Goal: Task Accomplishment & Management: Manage account settings

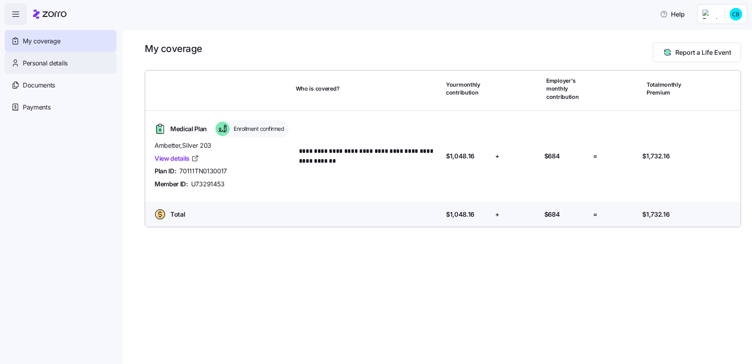
click at [43, 63] on span "Personal details" at bounding box center [45, 63] width 45 height 10
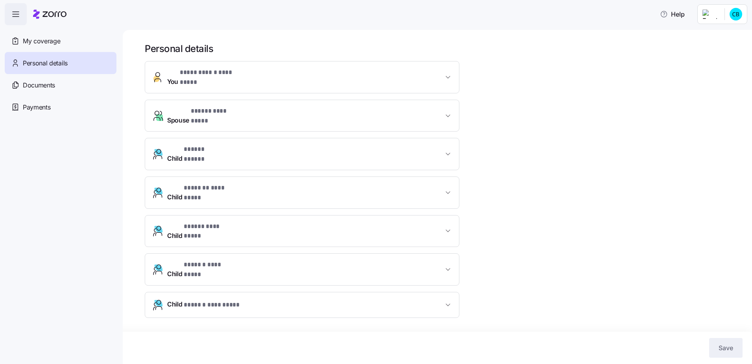
click at [15, 17] on icon "button" at bounding box center [15, 13] width 9 height 9
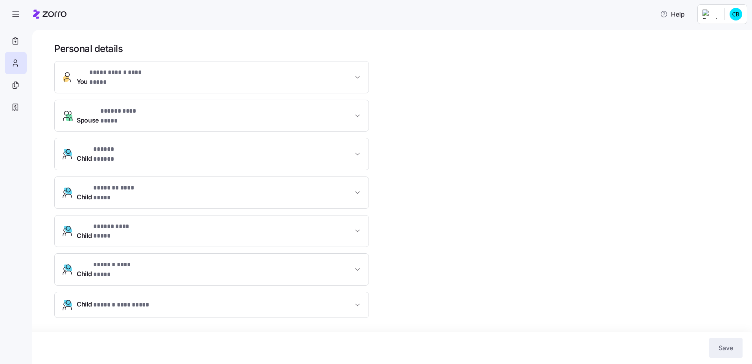
click at [718, 11] on html "**********" at bounding box center [376, 179] width 752 height 359
click at [13, 38] on html "**********" at bounding box center [376, 179] width 752 height 359
click at [16, 11] on icon "button" at bounding box center [15, 13] width 9 height 9
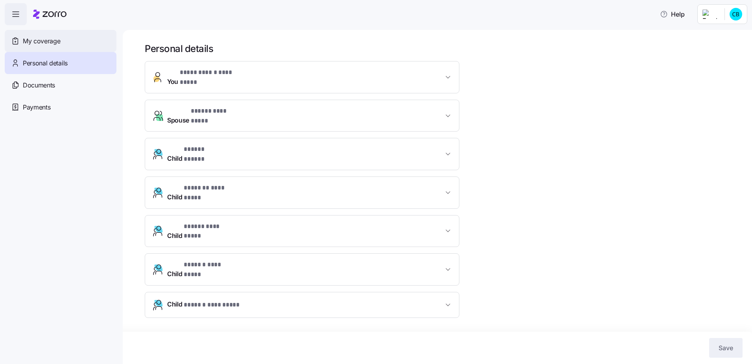
click at [34, 41] on span "My coverage" at bounding box center [41, 41] width 37 height 10
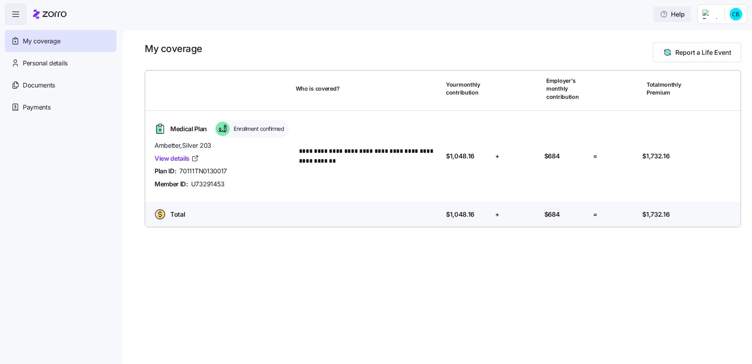
click at [680, 14] on span "Help" at bounding box center [672, 13] width 25 height 9
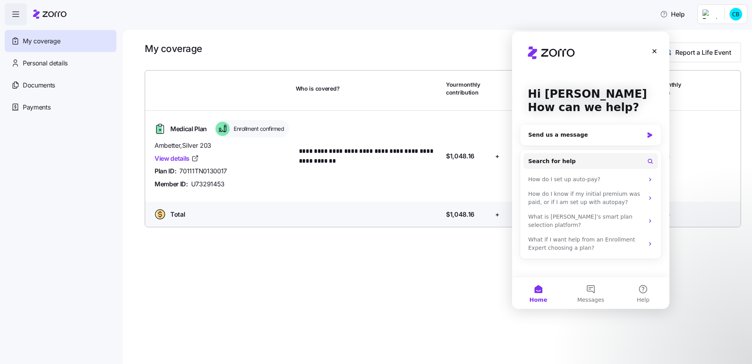
click at [287, 240] on div "**********" at bounding box center [438, 197] width 630 height 334
click at [246, 127] on span "Enrollment confirmed" at bounding box center [257, 129] width 53 height 8
click at [649, 51] on div "Hi Christopher 👋 How can we help? Send us a message Search for help How do I se…" at bounding box center [590, 153] width 157 height 245
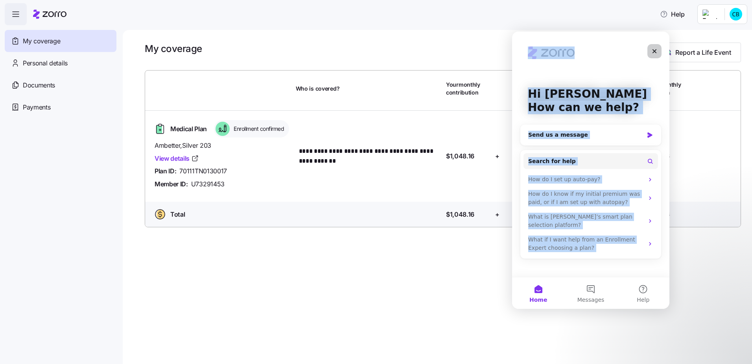
click at [649, 51] on div "Close" at bounding box center [655, 51] width 14 height 14
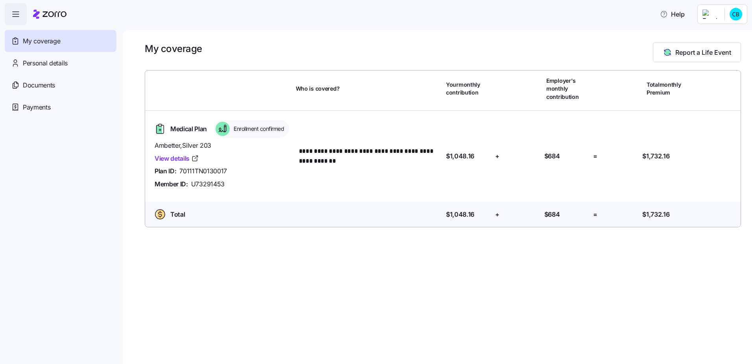
click at [731, 12] on html "**********" at bounding box center [376, 179] width 752 height 359
click at [724, 31] on div "My settings" at bounding box center [720, 35] width 41 height 9
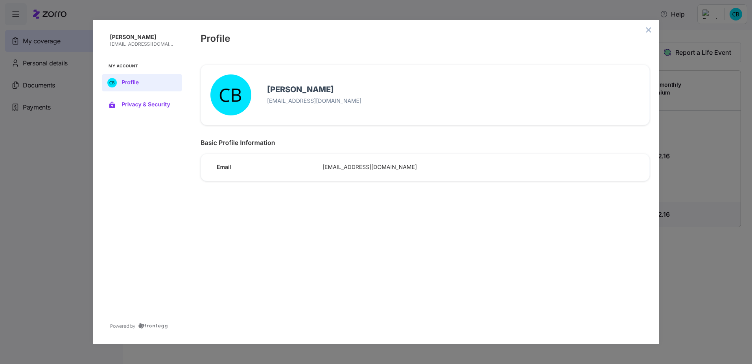
click at [155, 99] on button "Privacy & Security" at bounding box center [141, 104] width 79 height 17
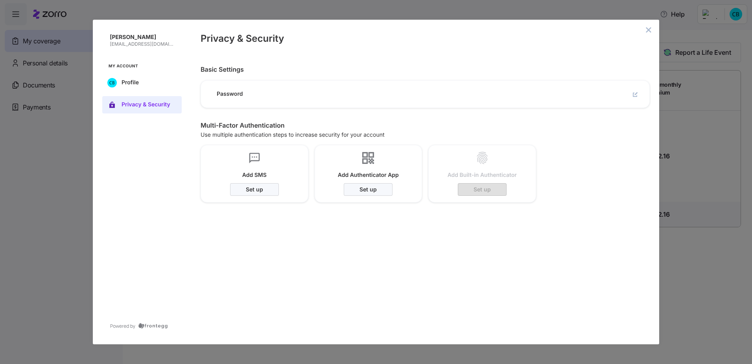
click at [651, 33] on button "close admin-box" at bounding box center [648, 29] width 11 height 11
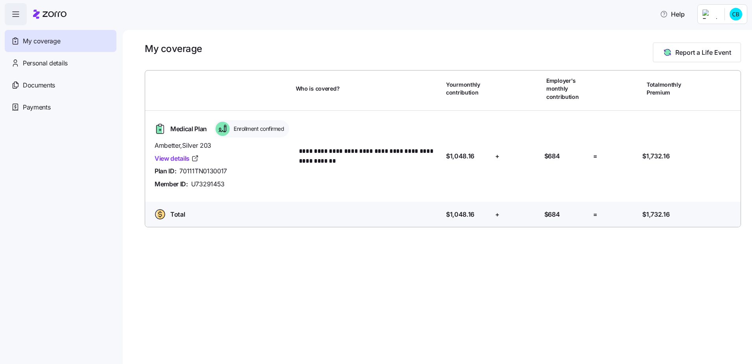
click at [15, 12] on icon "button" at bounding box center [15, 13] width 9 height 9
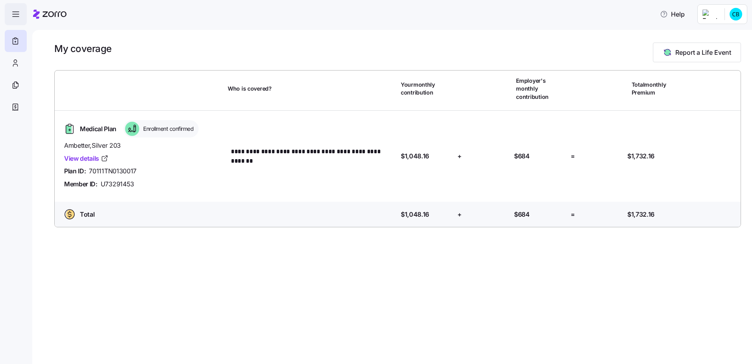
click at [15, 13] on icon "button" at bounding box center [15, 13] width 9 height 9
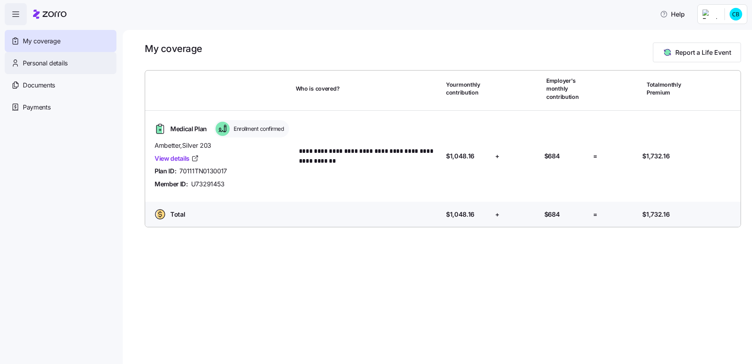
click at [28, 62] on span "Personal details" at bounding box center [45, 63] width 45 height 10
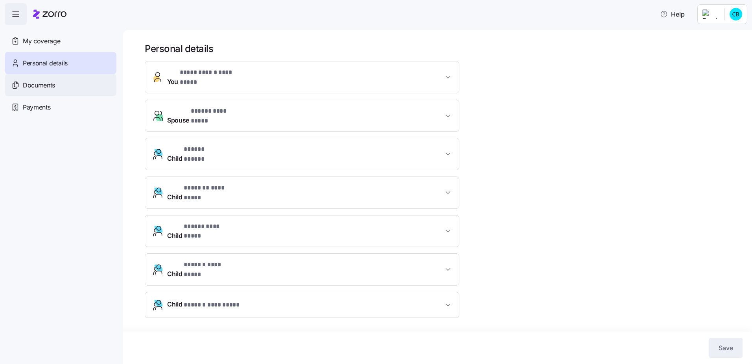
click at [28, 80] on span "Documents" at bounding box center [39, 85] width 32 height 10
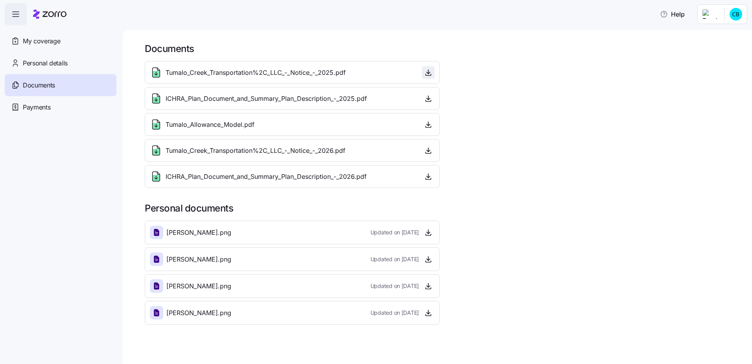
click at [429, 73] on icon "button" at bounding box center [429, 72] width 8 height 8
click at [425, 97] on icon "button" at bounding box center [429, 98] width 8 height 8
click at [433, 123] on span "button" at bounding box center [429, 124] width 12 height 12
click at [430, 124] on icon "button" at bounding box center [429, 124] width 8 height 8
click at [428, 283] on icon "button" at bounding box center [429, 286] width 8 height 8
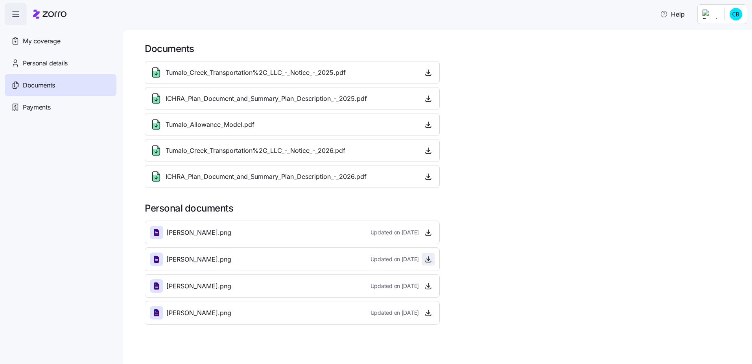
click at [431, 258] on icon "button" at bounding box center [429, 259] width 8 height 8
click at [429, 233] on icon "button" at bounding box center [429, 232] width 8 height 8
click at [427, 312] on icon "button" at bounding box center [429, 313] width 8 height 8
click at [41, 68] on div "Personal details" at bounding box center [61, 63] width 112 height 22
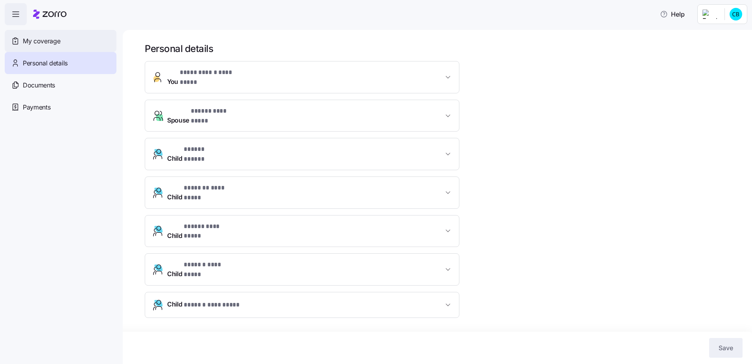
click at [42, 42] on span "My coverage" at bounding box center [41, 41] width 37 height 10
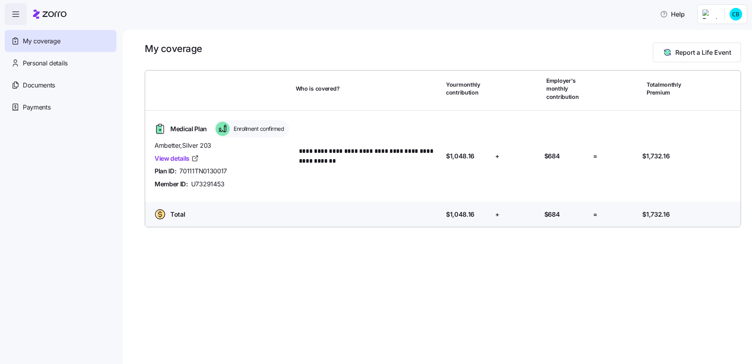
click at [46, 111] on span "Payments" at bounding box center [37, 107] width 28 height 10
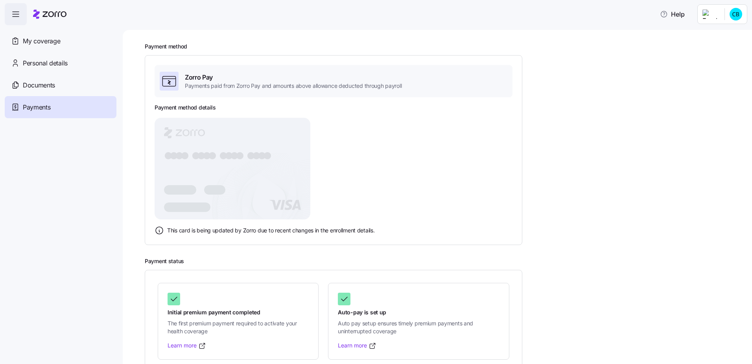
scroll to position [44, 0]
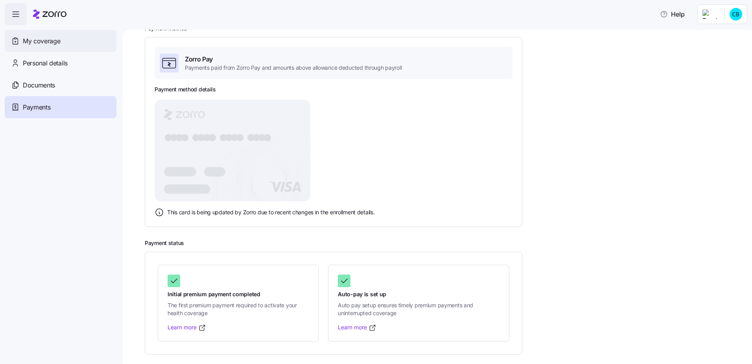
click at [48, 44] on span "My coverage" at bounding box center [41, 41] width 37 height 10
